Goal: Task Accomplishment & Management: Manage account settings

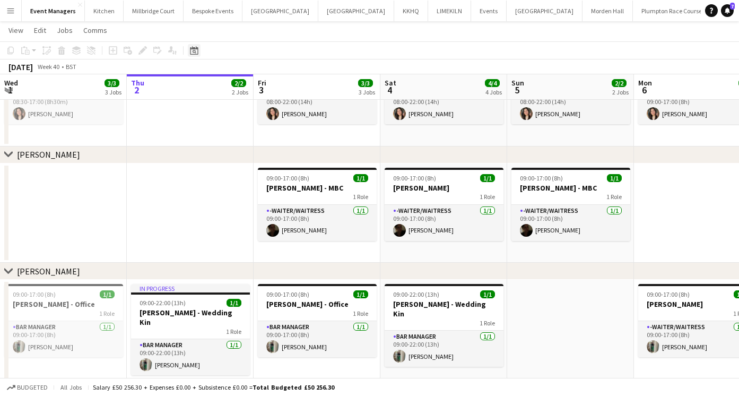
scroll to position [35, 0]
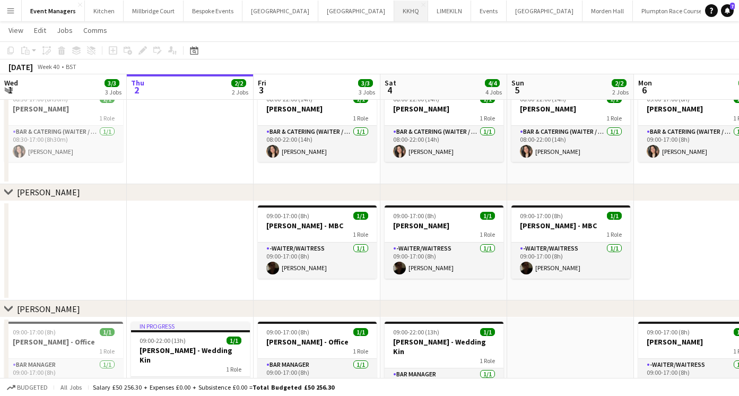
click at [394, 20] on button "KKHQ Close" at bounding box center [411, 11] width 34 height 21
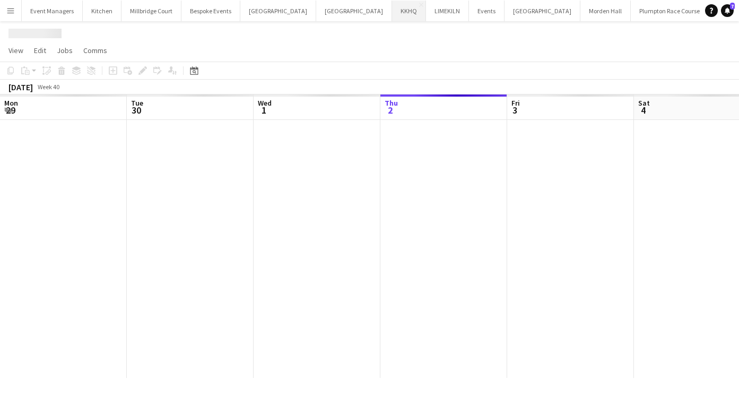
scroll to position [0, 254]
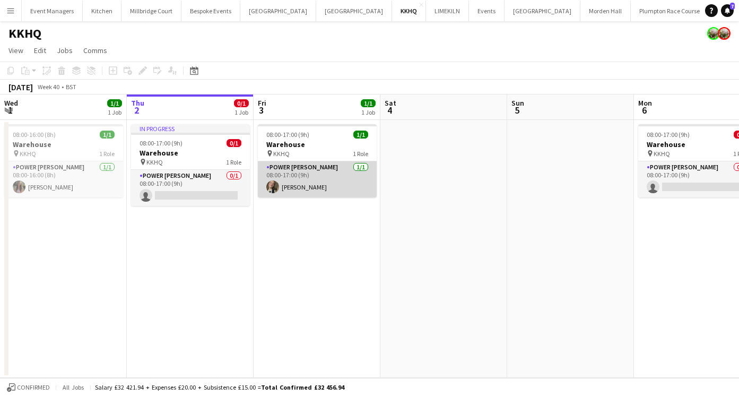
click at [301, 177] on app-card-role "Power Porter 1/1 08:00-17:00 (9h) Lilly Benham" at bounding box center [317, 179] width 119 height 36
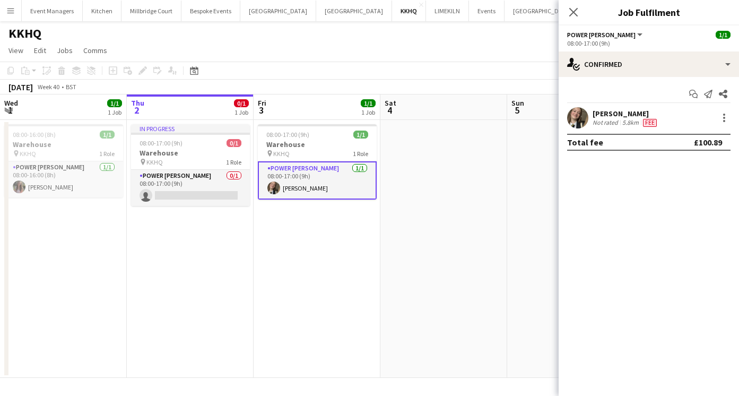
click at [573, 121] on app-user-avatar at bounding box center [577, 117] width 21 height 21
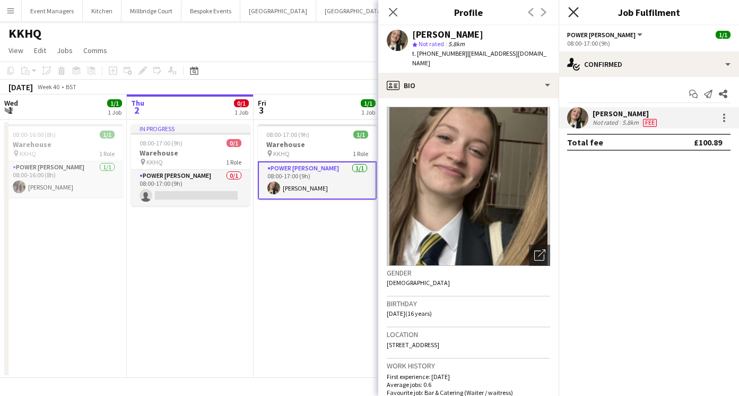
click at [569, 12] on icon "Close pop-in" at bounding box center [574, 12] width 10 height 10
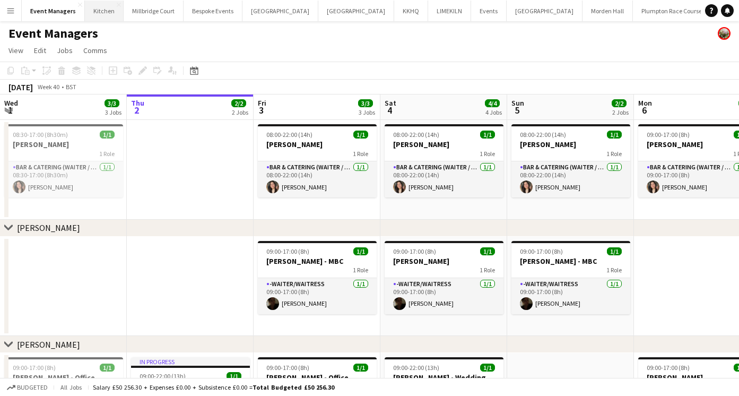
click at [99, 10] on button "Kitchen Close" at bounding box center [104, 11] width 39 height 21
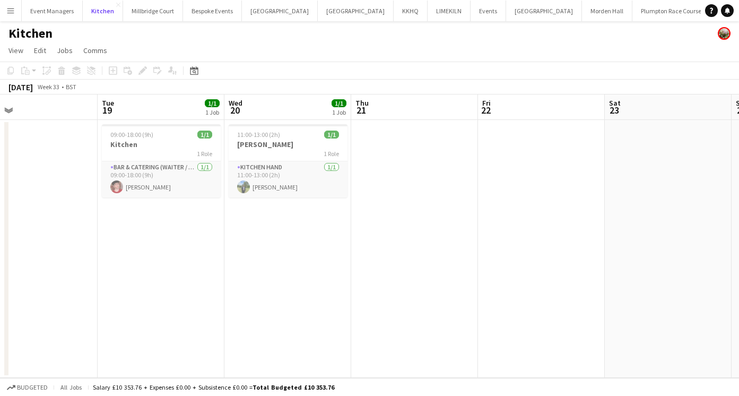
scroll to position [0, 287]
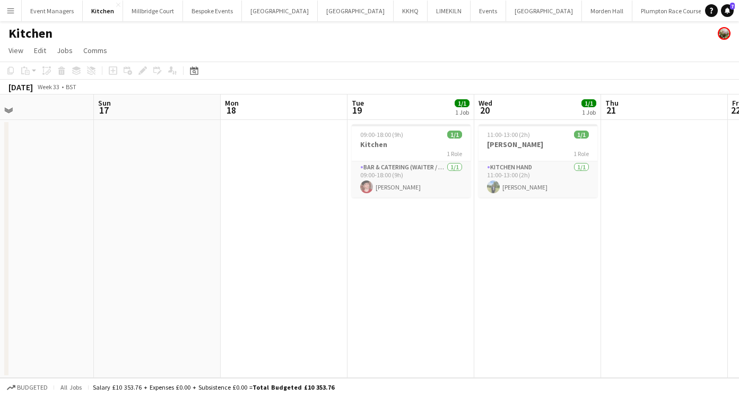
click at [15, 7] on button "Menu" at bounding box center [10, 10] width 21 height 21
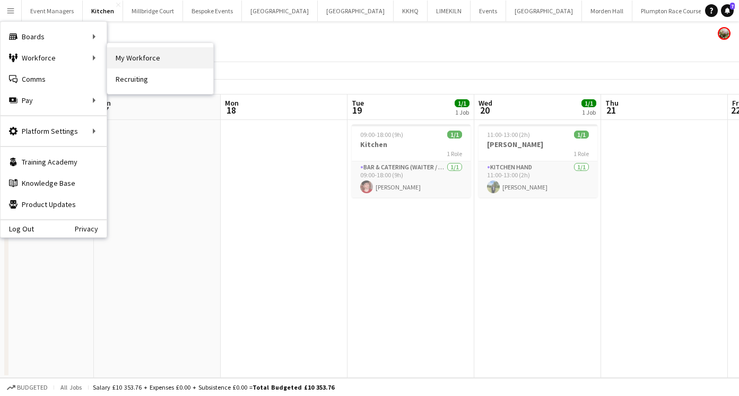
click at [117, 57] on link "My Workforce" at bounding box center [160, 57] width 106 height 21
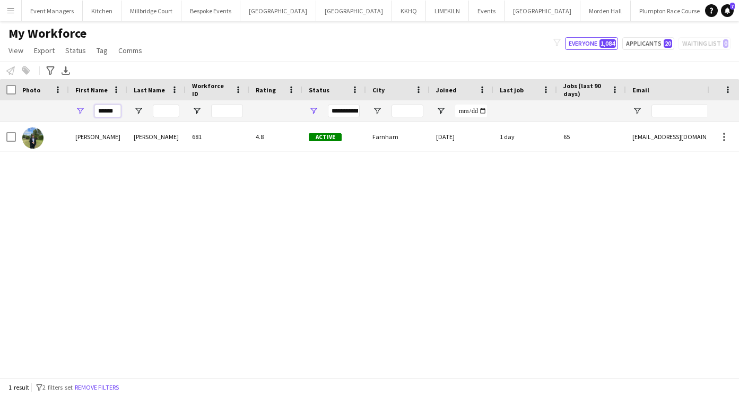
click at [119, 112] on input "******" at bounding box center [107, 111] width 27 height 13
type input "*"
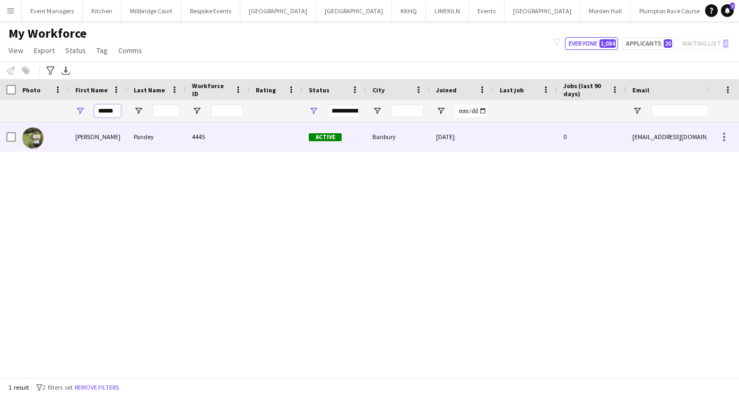
type input "******"
click at [46, 137] on div at bounding box center [42, 136] width 53 height 29
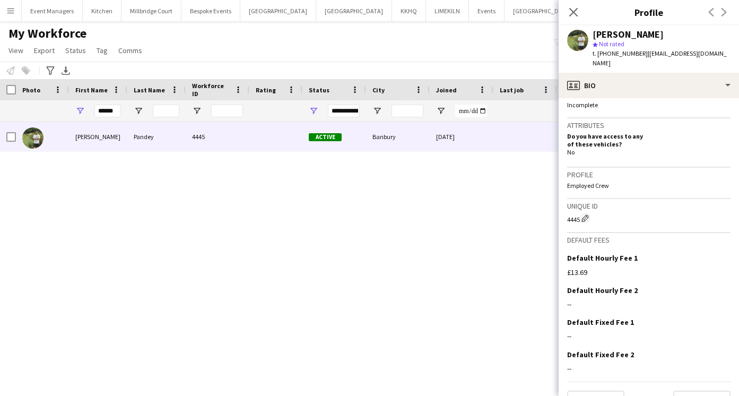
scroll to position [417, 0]
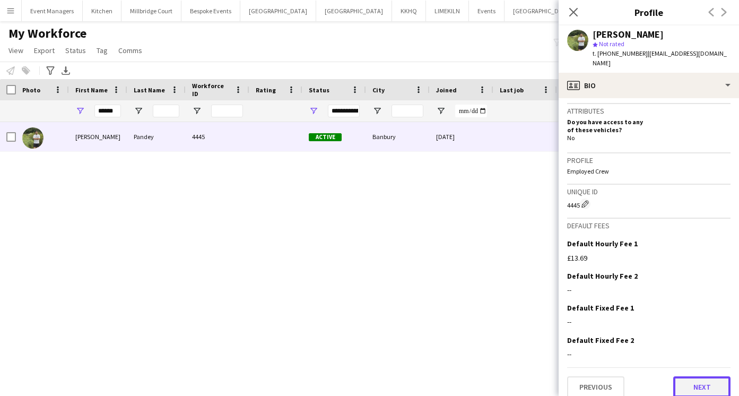
click at [702, 376] on button "Next" at bounding box center [702, 386] width 57 height 21
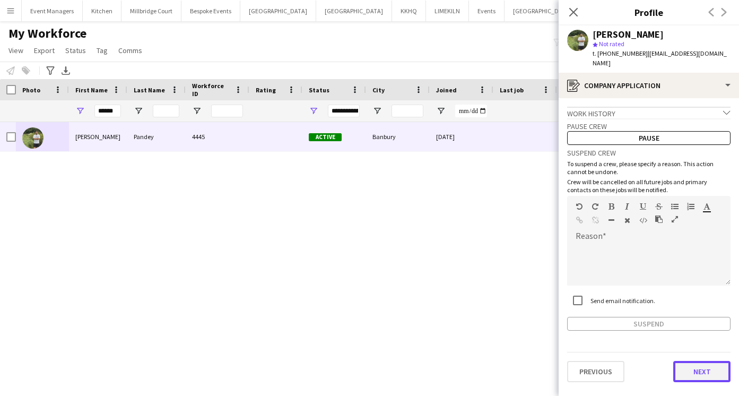
click at [698, 363] on button "Next" at bounding box center [702, 371] width 57 height 21
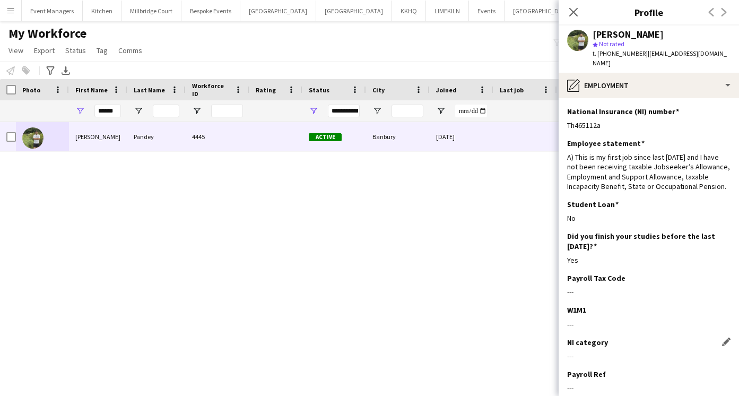
scroll to position [56, 0]
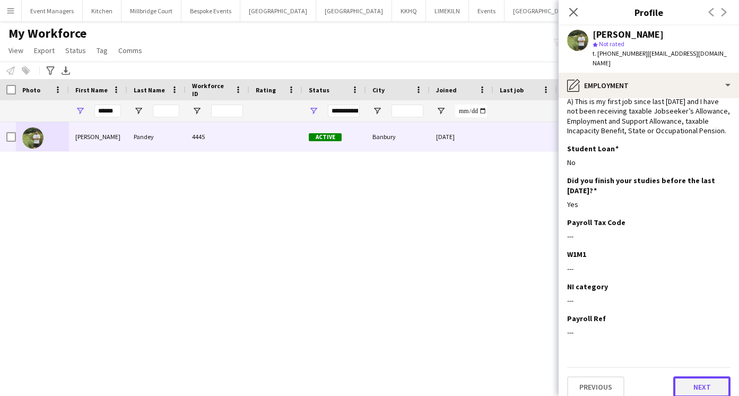
click at [697, 376] on button "Next" at bounding box center [702, 386] width 57 height 21
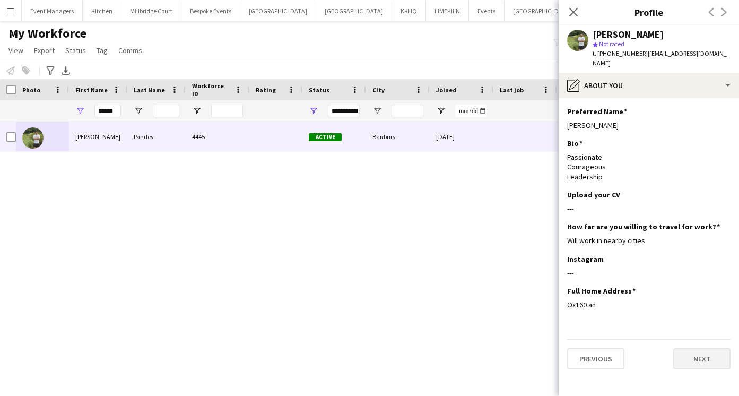
scroll to position [0, 0]
click at [696, 352] on button "Next" at bounding box center [702, 358] width 57 height 21
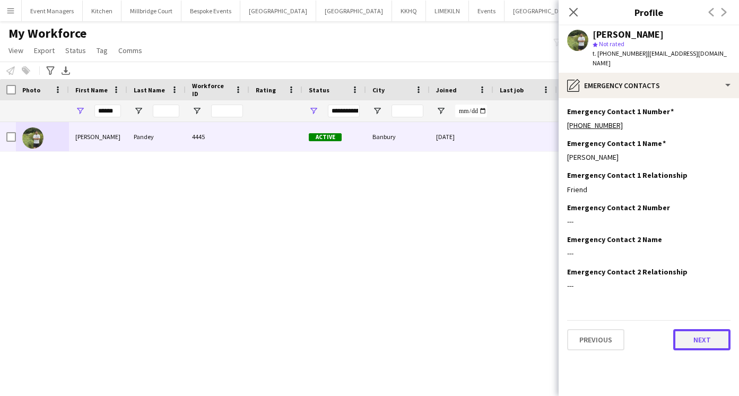
click at [692, 330] on button "Next" at bounding box center [702, 339] width 57 height 21
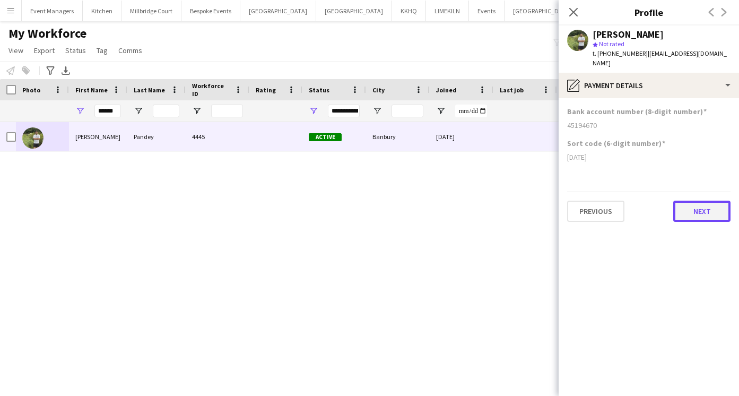
click at [685, 201] on button "Next" at bounding box center [702, 211] width 57 height 21
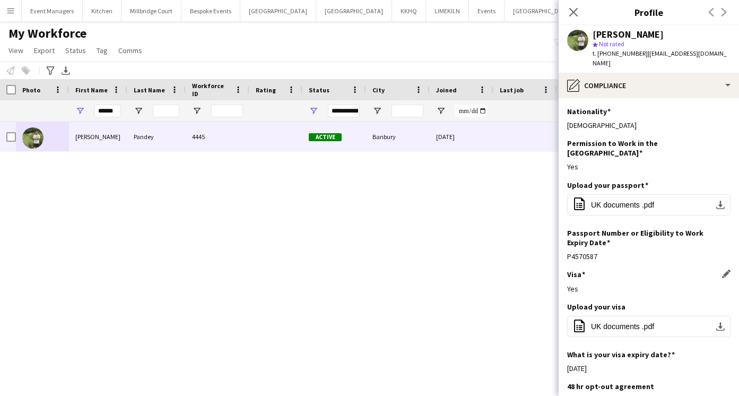
scroll to position [123, 0]
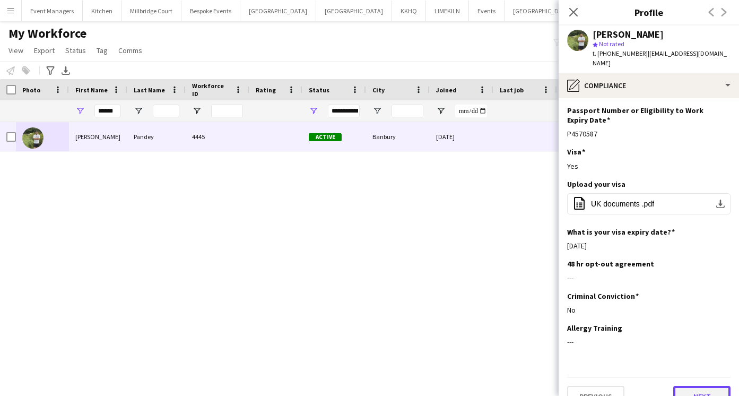
click at [693, 386] on button "Next" at bounding box center [702, 396] width 57 height 21
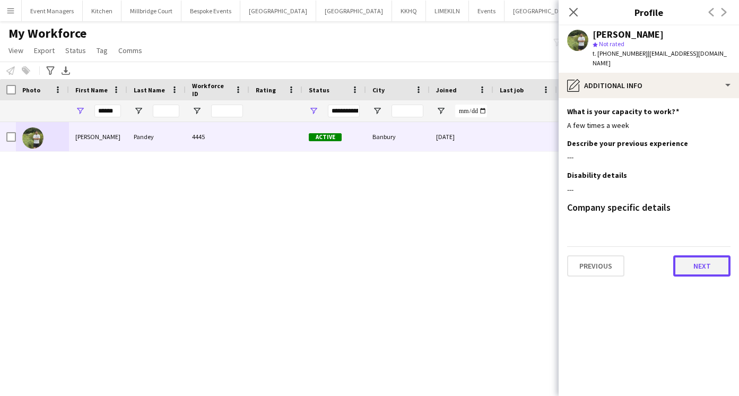
click at [699, 257] on button "Next" at bounding box center [702, 265] width 57 height 21
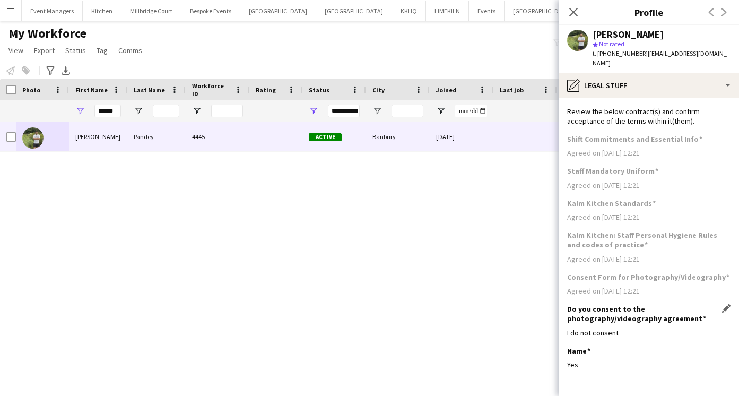
scroll to position [32, 0]
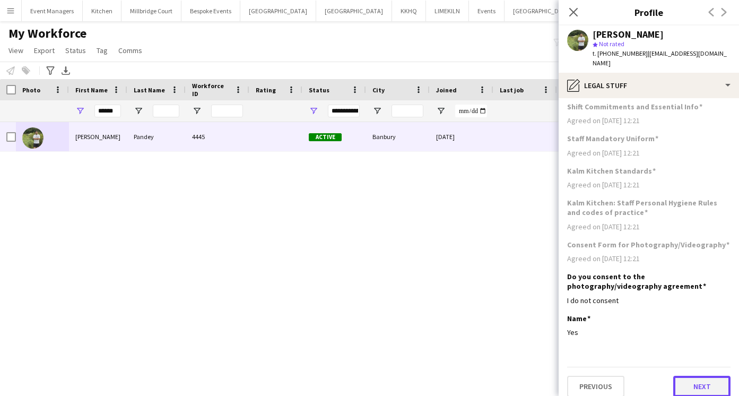
click at [685, 376] on button "Next" at bounding box center [702, 386] width 57 height 21
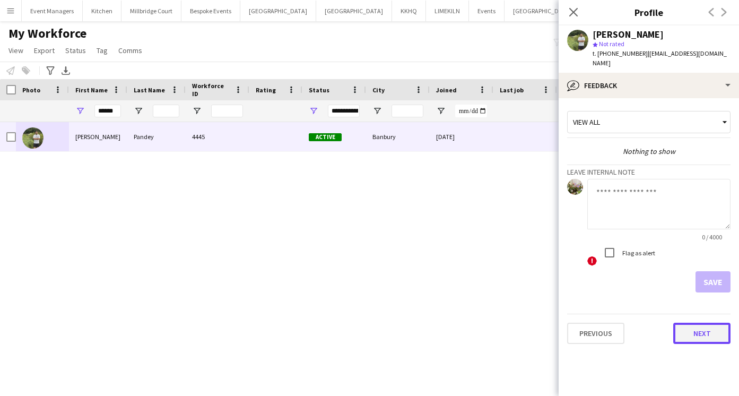
click at [688, 323] on button "Next" at bounding box center [702, 333] width 57 height 21
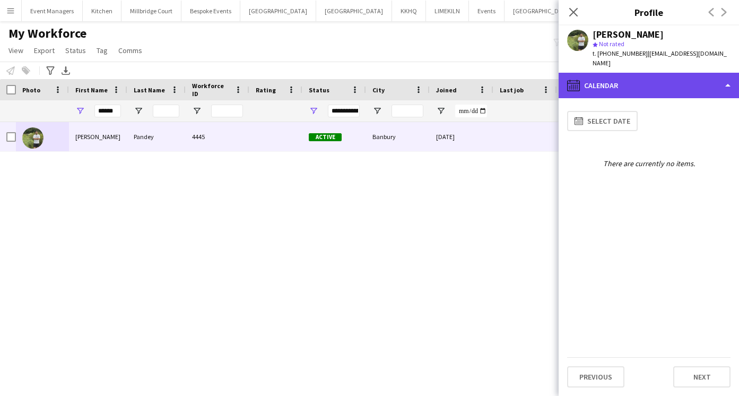
click at [634, 77] on div "calendar-full Calendar" at bounding box center [649, 85] width 180 height 25
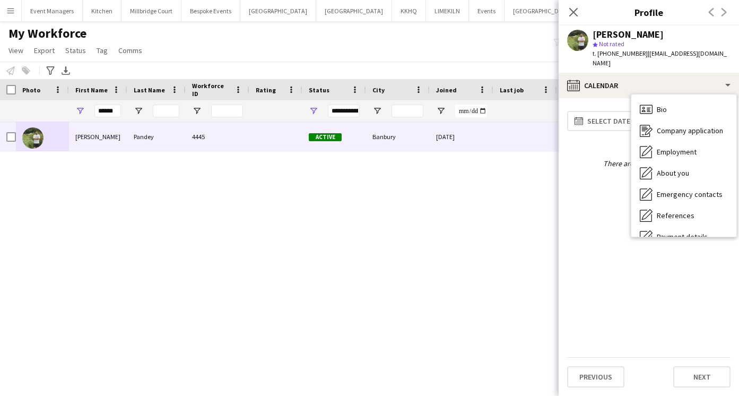
click at [600, 179] on div "calendar-full Select date There are currently no items." at bounding box center [649, 232] width 164 height 251
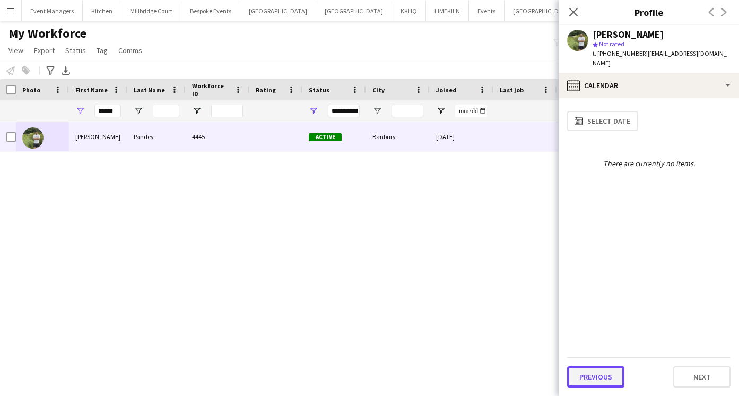
click at [586, 377] on button "Previous" at bounding box center [595, 376] width 57 height 21
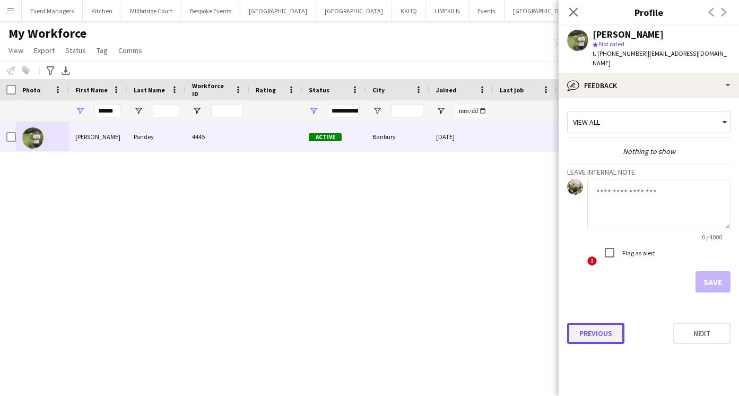
click at [595, 330] on button "Previous" at bounding box center [595, 333] width 57 height 21
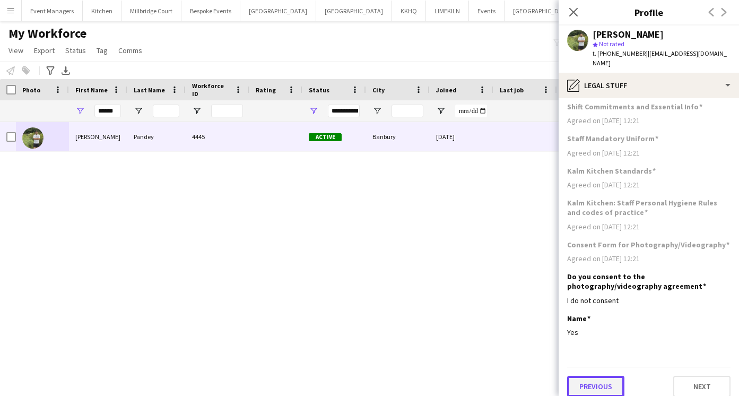
click at [590, 378] on button "Previous" at bounding box center [595, 386] width 57 height 21
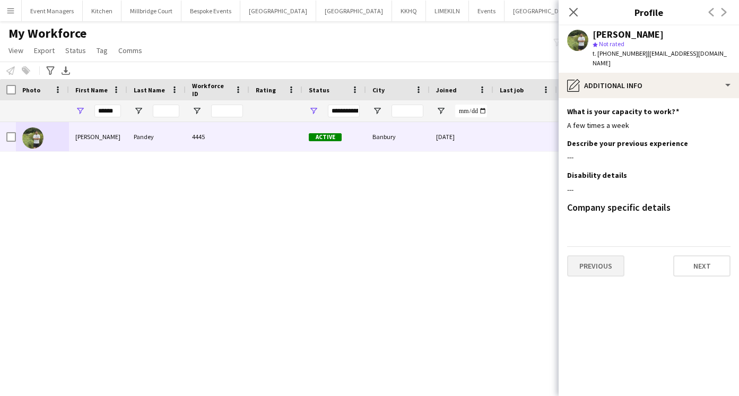
scroll to position [0, 0]
click at [601, 256] on button "Previous" at bounding box center [595, 265] width 57 height 21
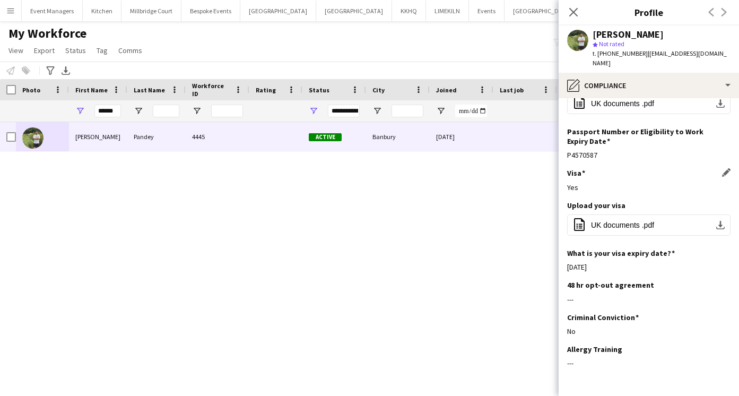
scroll to position [123, 0]
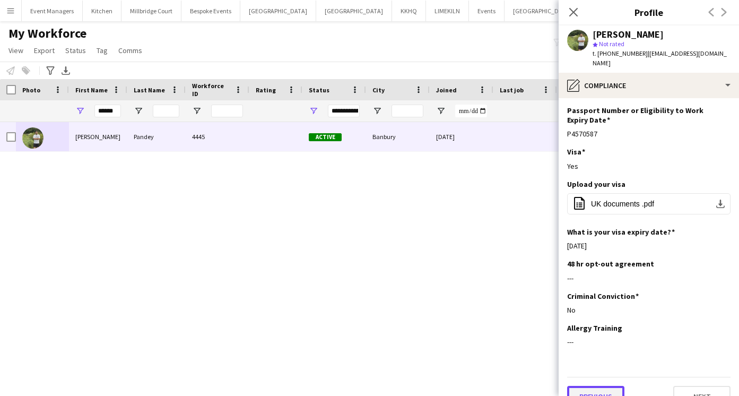
click at [601, 386] on button "Previous" at bounding box center [595, 396] width 57 height 21
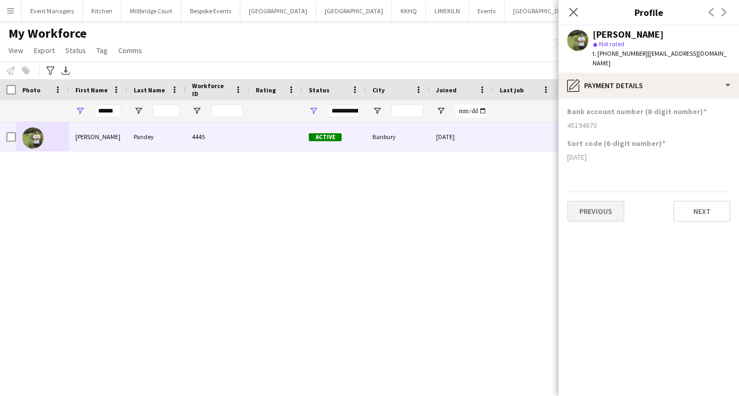
scroll to position [0, 0]
click at [597, 201] on button "Previous" at bounding box center [595, 211] width 57 height 21
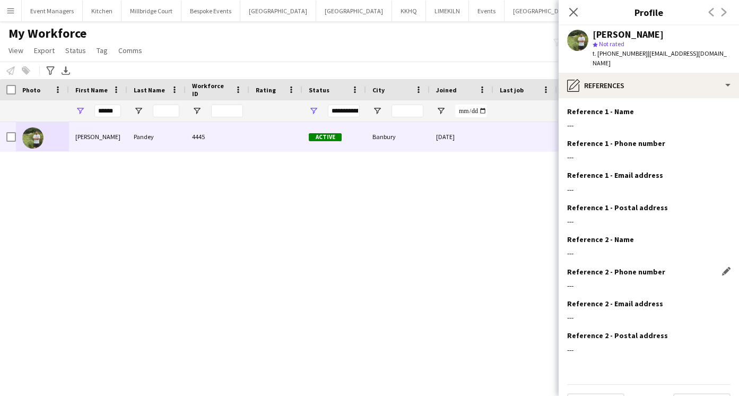
scroll to position [17, 0]
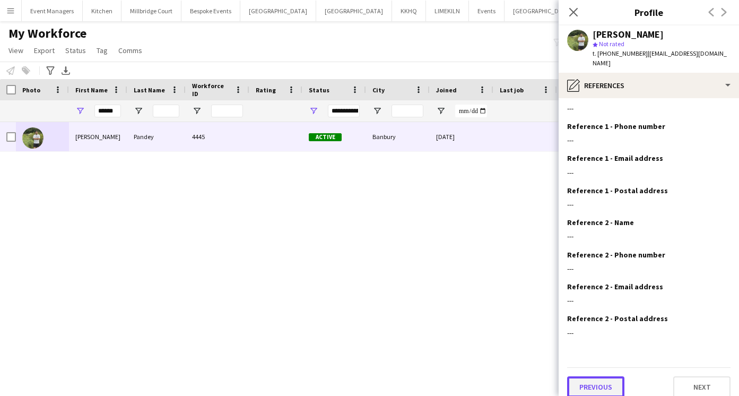
click at [596, 377] on button "Previous" at bounding box center [595, 386] width 57 height 21
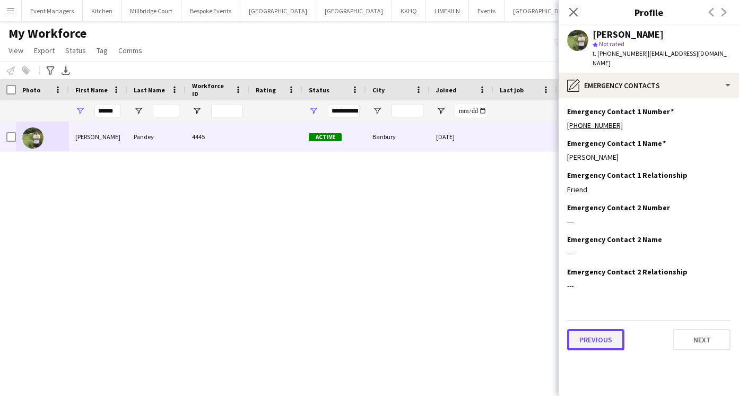
click at [595, 334] on button "Previous" at bounding box center [595, 339] width 57 height 21
